Goal: Transaction & Acquisition: Obtain resource

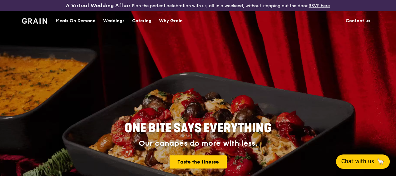
click at [357, 159] on span "Chat with us" at bounding box center [358, 162] width 33 height 8
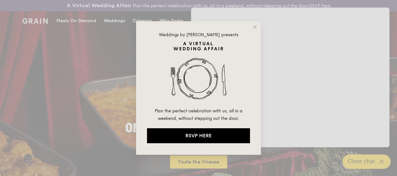
click at [297, 117] on div "Weddings by [PERSON_NAME] presents Plan the perfect celebration with us, all in…" at bounding box center [198, 88] width 397 height 176
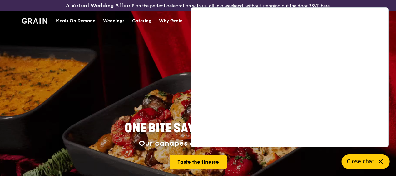
click at [185, 30] on link "Why Grain" at bounding box center [170, 21] width 31 height 19
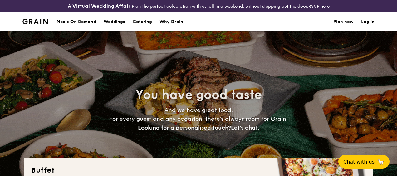
select select
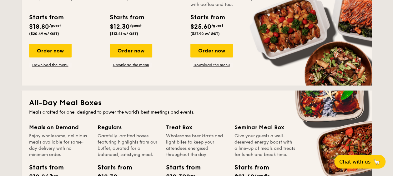
scroll to position [156, 0]
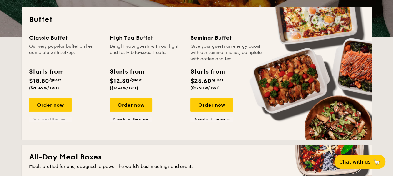
click at [60, 120] on link "Download the menu" at bounding box center [50, 119] width 42 height 5
